Goal: Navigation & Orientation: Go to known website

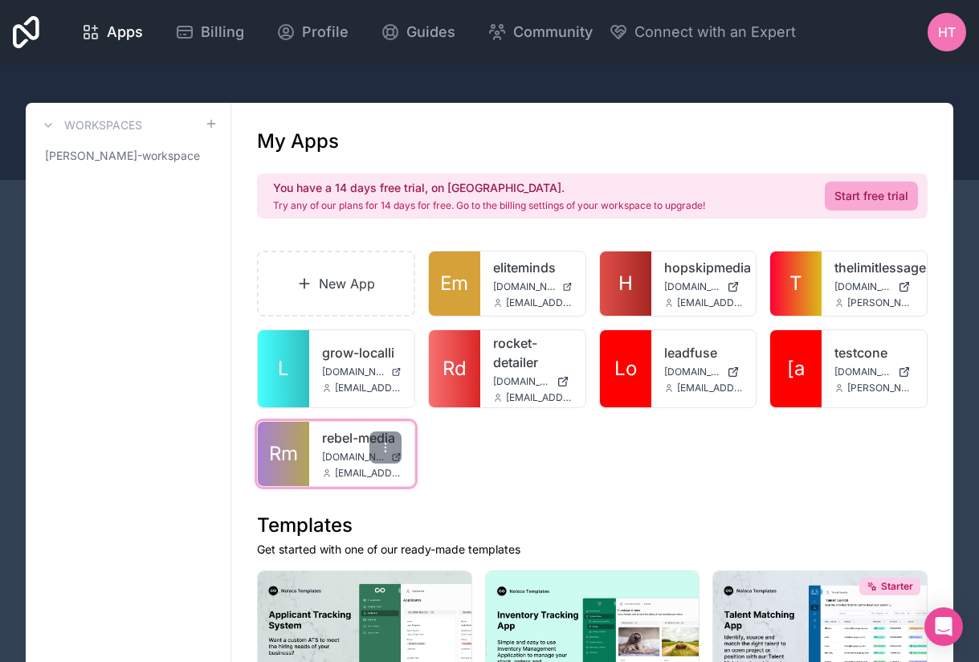
click at [343, 435] on link "rebel-media" at bounding box center [362, 437] width 80 height 19
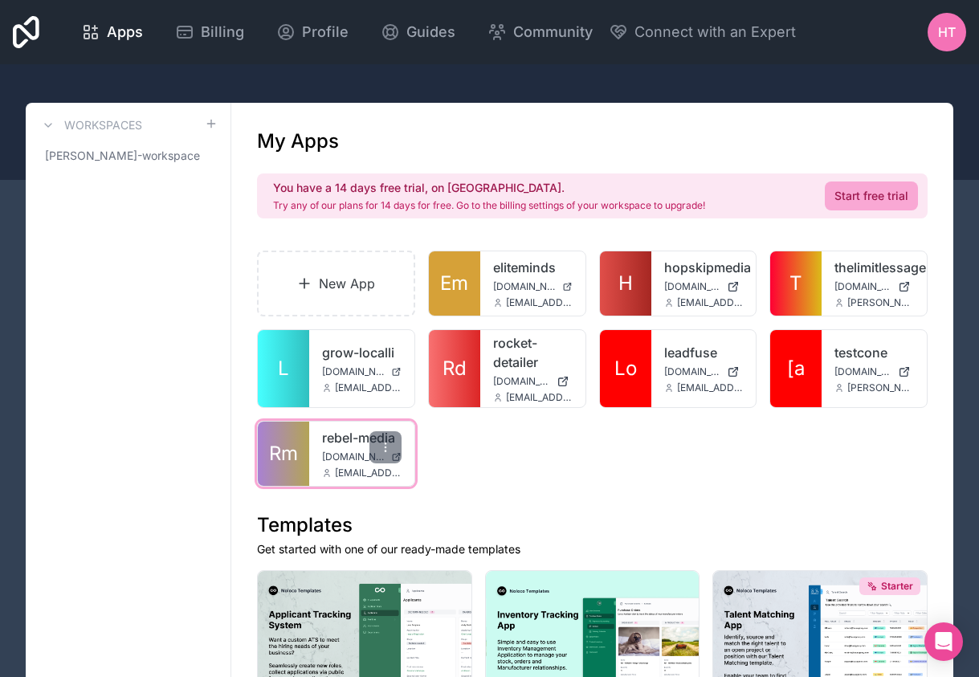
click at [348, 436] on link "rebel-media" at bounding box center [362, 437] width 80 height 19
